Goal: Obtain resource: Download file/media

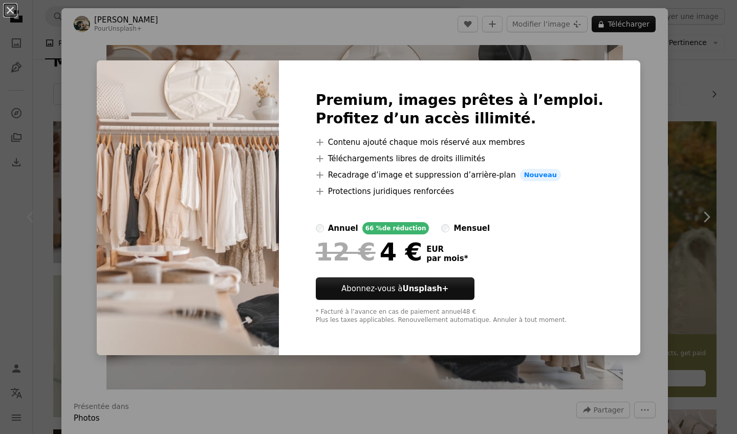
scroll to position [134, 0]
click at [618, 84] on div "An X shape Premium, images prêtes à l’emploi. Profitez d’un accès illimité. A p…" at bounding box center [368, 217] width 737 height 434
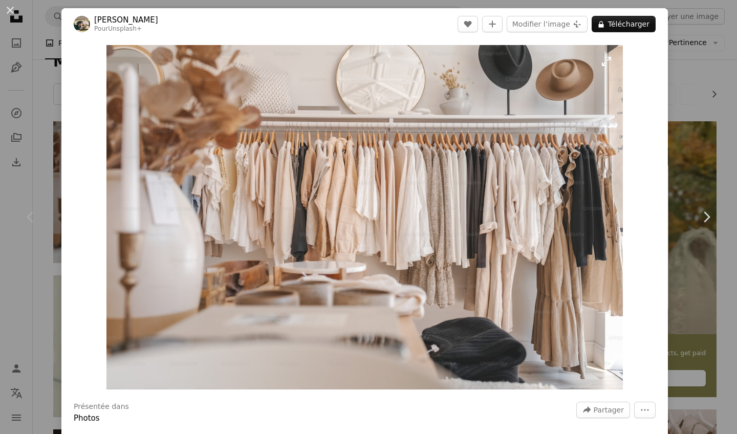
click at [607, 62] on img "Zoom sur cette image" at bounding box center [364, 217] width 516 height 344
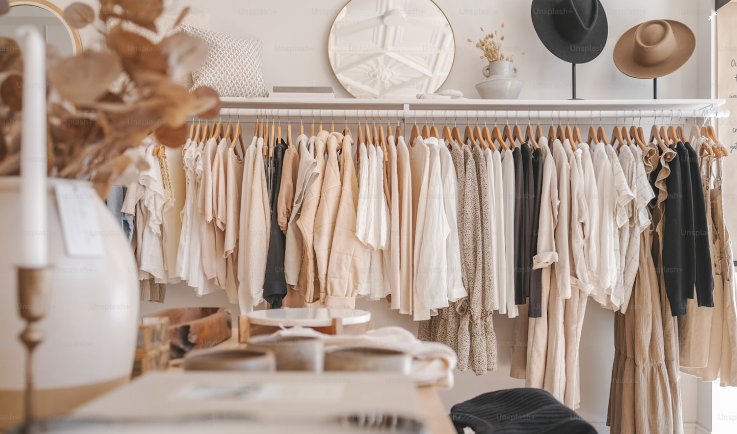
scroll to position [29, 0]
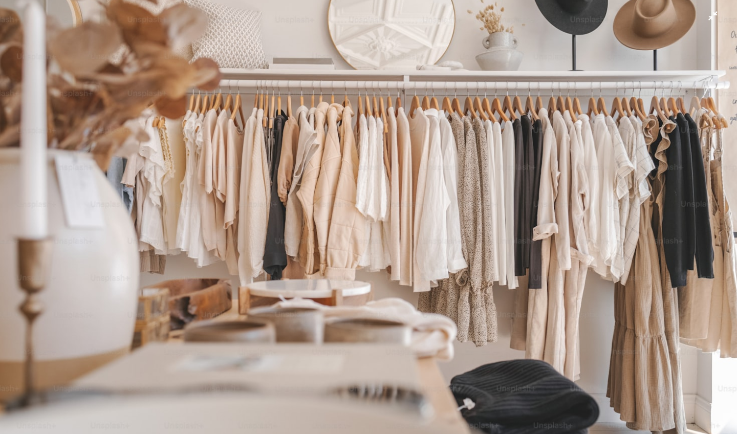
click at [713, 21] on img "Zoom arrière sur cette image" at bounding box center [368, 217] width 738 height 492
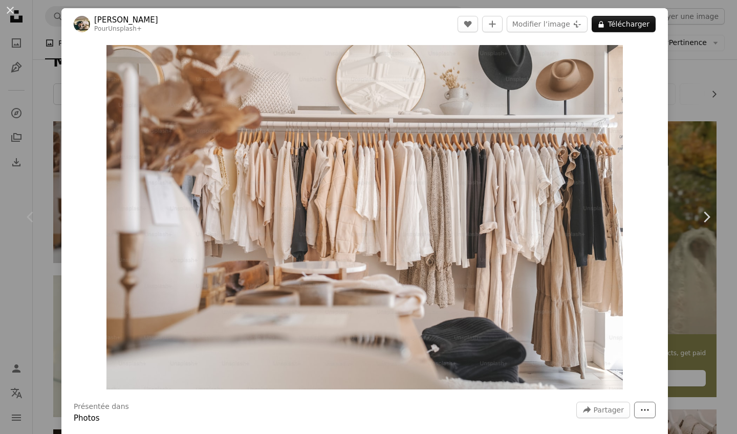
click at [651, 402] on button "More Actions" at bounding box center [644, 410] width 21 height 16
click at [622, 317] on dialog "An X shape Chevron left Chevron right Hans Pour Unsplash+ A heart A plus sign M…" at bounding box center [368, 217] width 737 height 434
click at [592, 414] on icon "A forward-right arrow" at bounding box center [587, 409] width 9 height 9
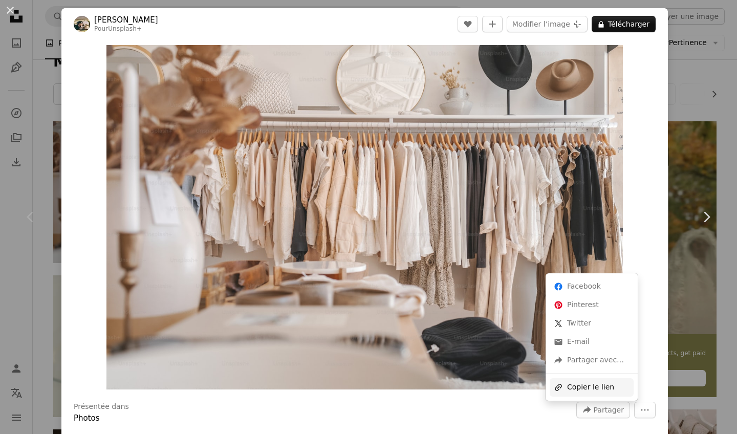
click at [584, 380] on div "A URL sharing icon (chains) Copier le lien" at bounding box center [592, 387] width 84 height 18
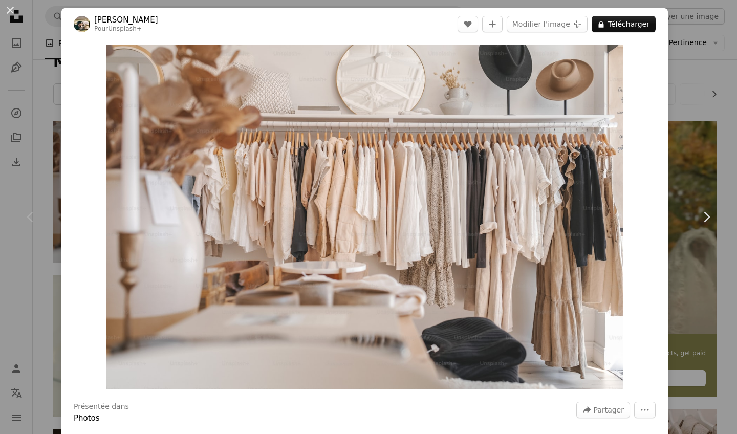
click at [668, 88] on div "Zoom in" at bounding box center [364, 217] width 607 height 355
click at [10, 8] on button "An X shape" at bounding box center [10, 10] width 12 height 12
